Goal: Task Accomplishment & Management: Use online tool/utility

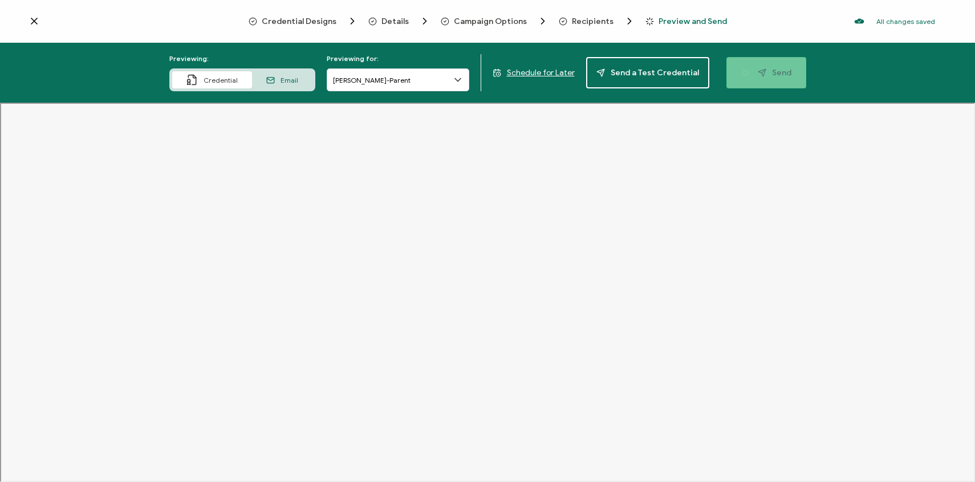
click at [36, 21] on icon at bounding box center [34, 20] width 11 height 11
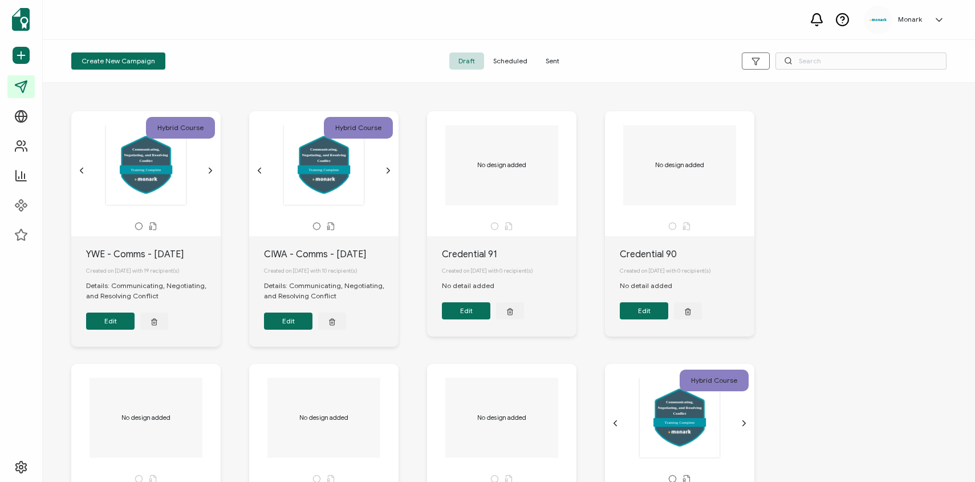
click at [265, 56] on div "Create New Campaign" at bounding box center [217, 60] width 292 height 17
click at [552, 64] on span "Sent" at bounding box center [552, 60] width 32 height 17
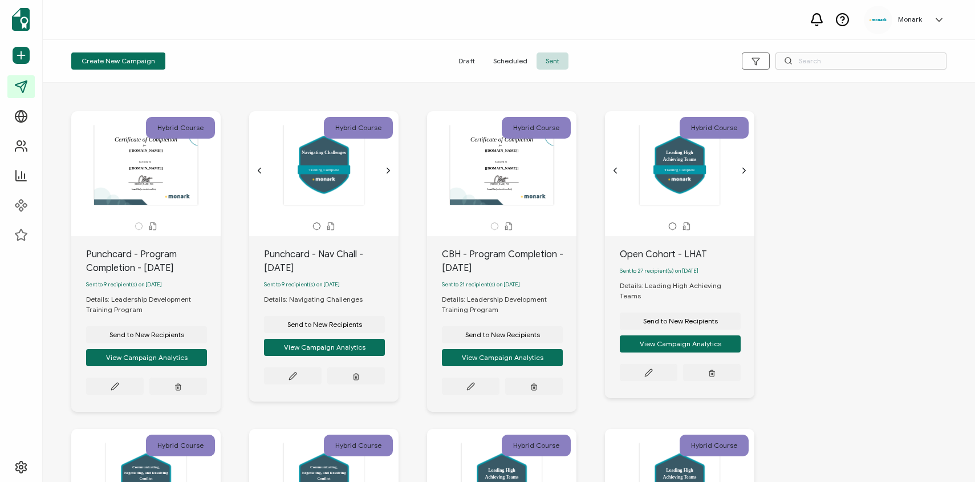
click at [459, 67] on span "Draft" at bounding box center [466, 60] width 35 height 17
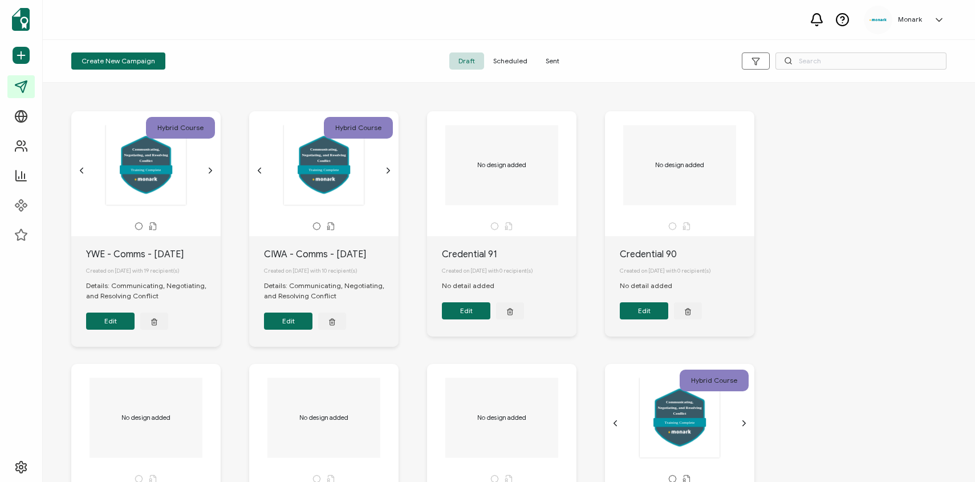
click at [143, 247] on div "YWE - Comms - [DATE] Created on [DATE] with 19 recipient(s) Details: Communicat…" at bounding box center [145, 291] width 149 height 111
click at [104, 323] on button "Edit" at bounding box center [110, 320] width 48 height 17
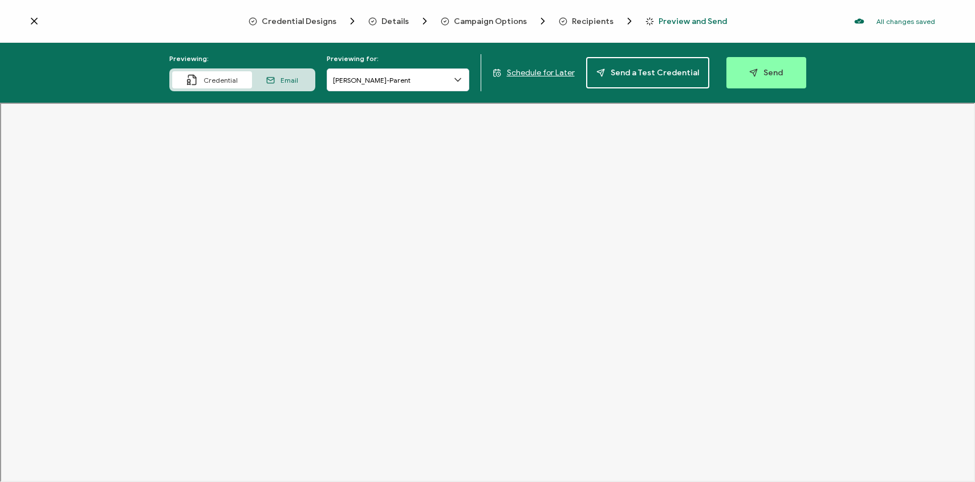
click at [275, 83] on icon at bounding box center [270, 80] width 9 height 9
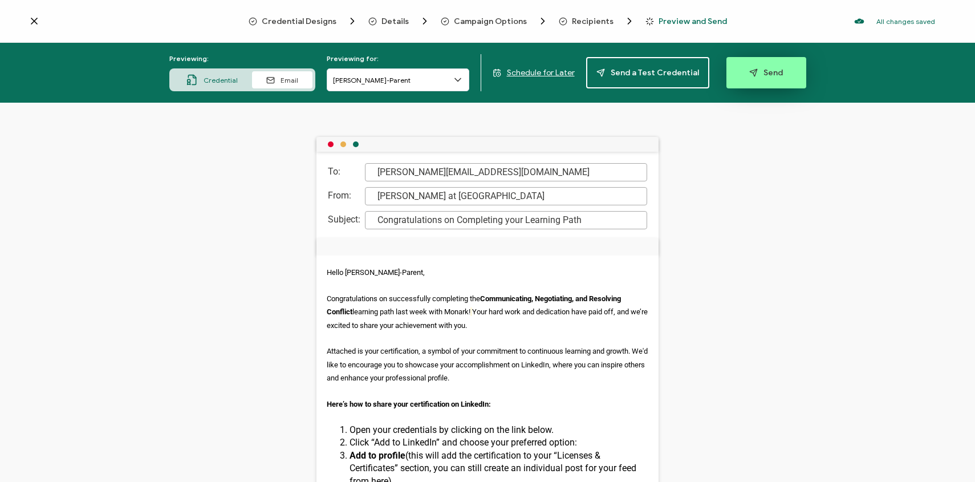
click at [754, 71] on span "Send" at bounding box center [766, 72] width 34 height 9
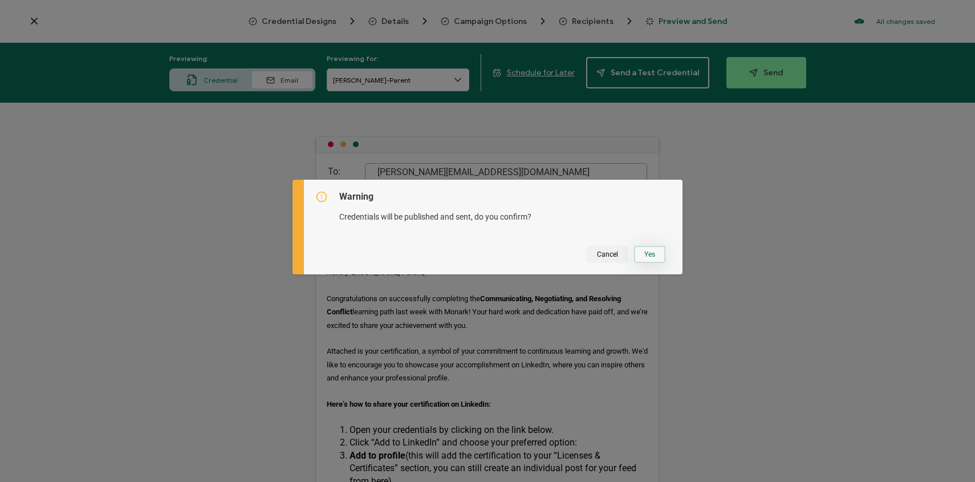
click at [645, 251] on button "Yes" at bounding box center [649, 254] width 31 height 17
